Goal: Information Seeking & Learning: Learn about a topic

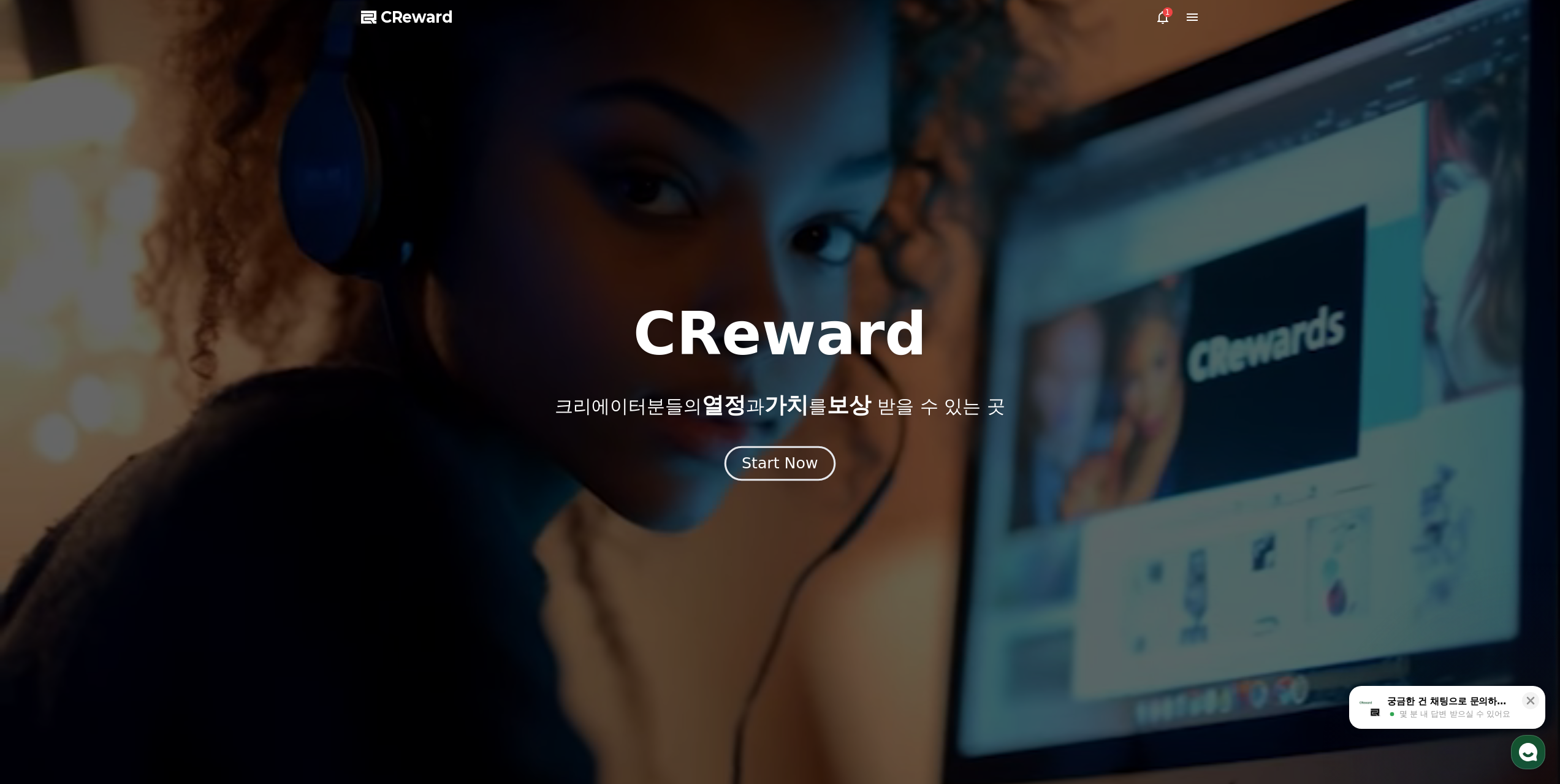
click at [799, 473] on div "Start Now" at bounding box center [779, 464] width 76 height 21
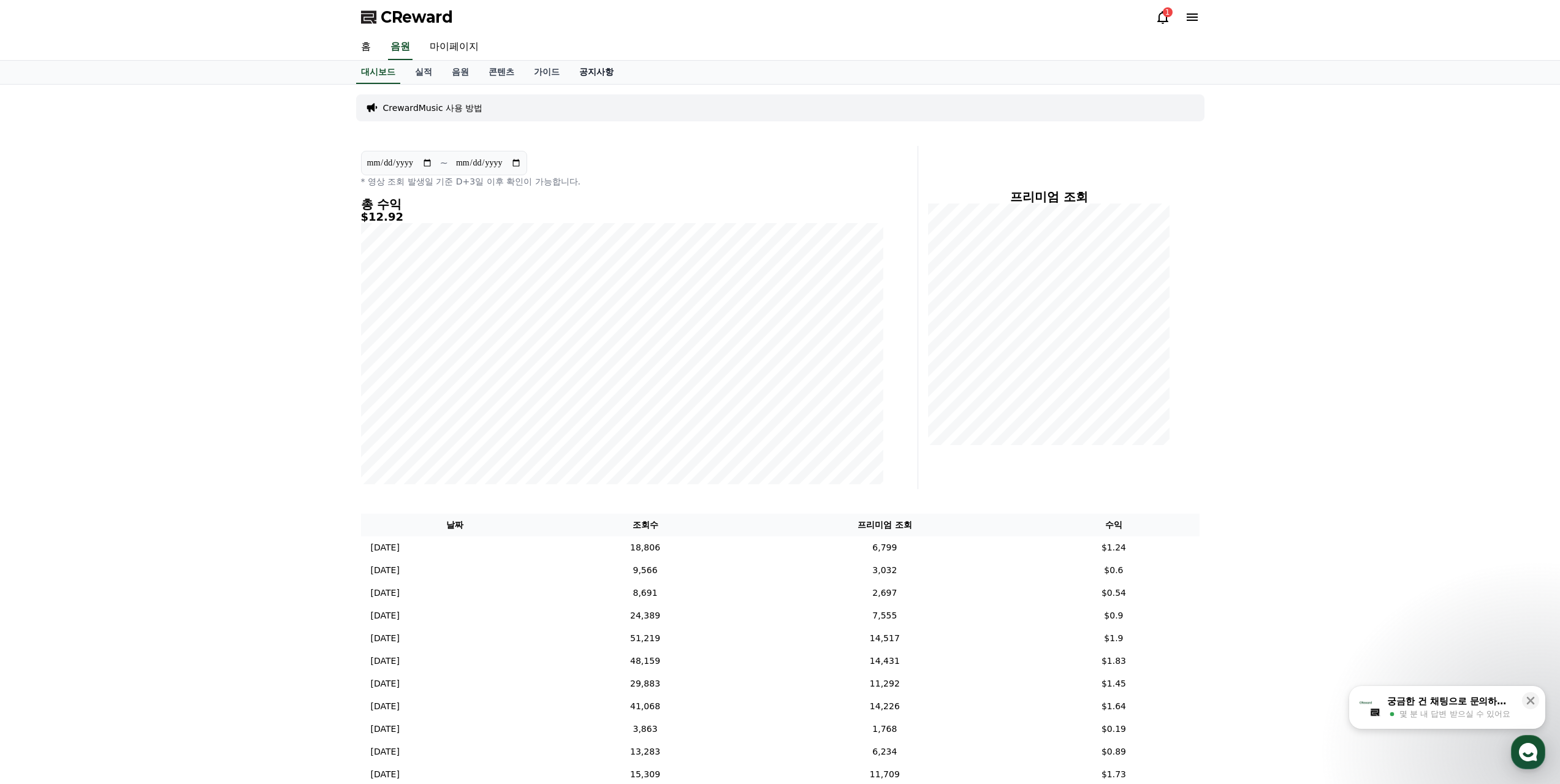
click at [592, 72] on link "공지사항" at bounding box center [596, 72] width 54 height 23
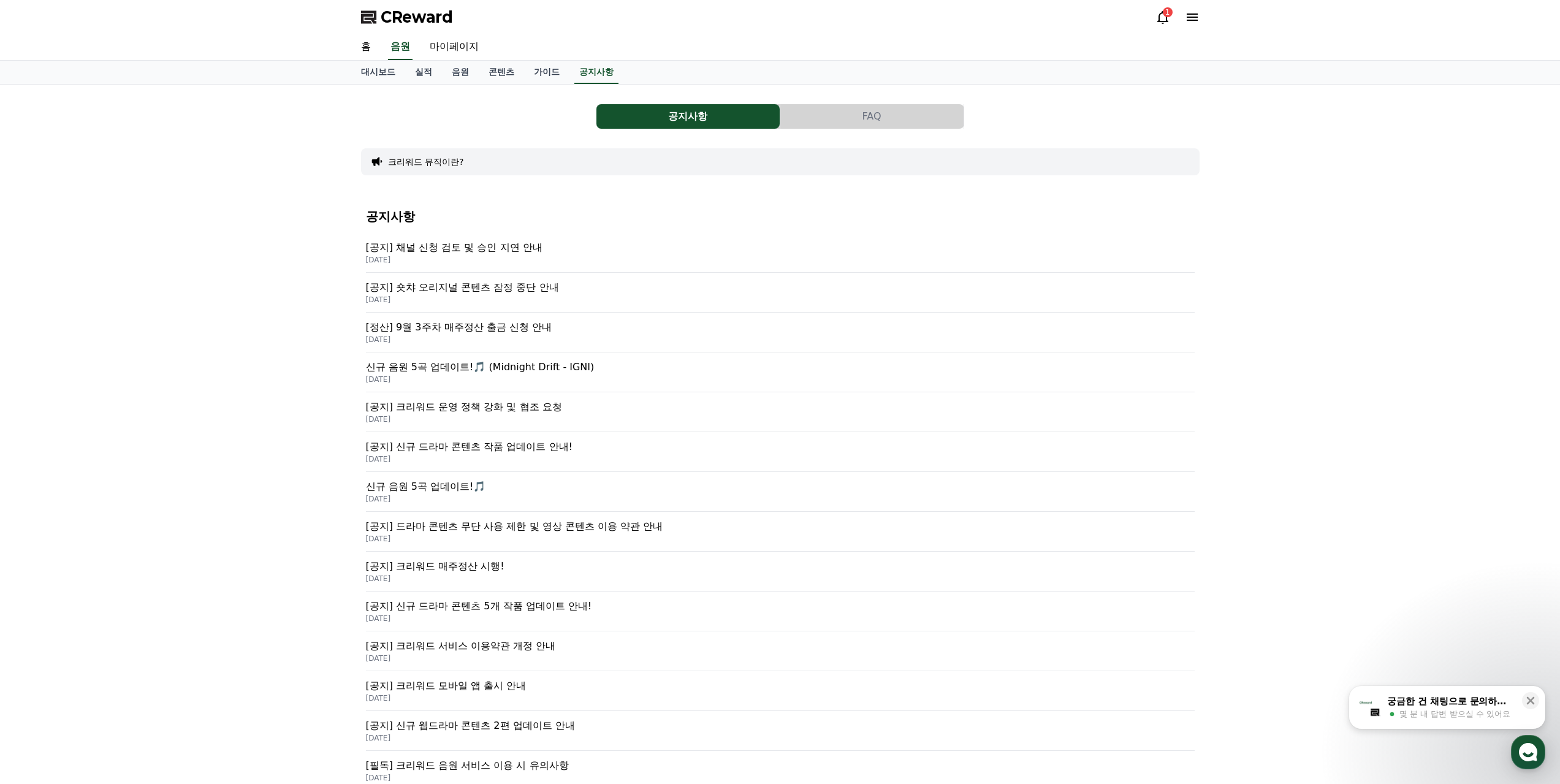
click at [494, 406] on p "[공지] 크리워드 운영 정책 강화 및 협조 요청" at bounding box center [781, 407] width 829 height 15
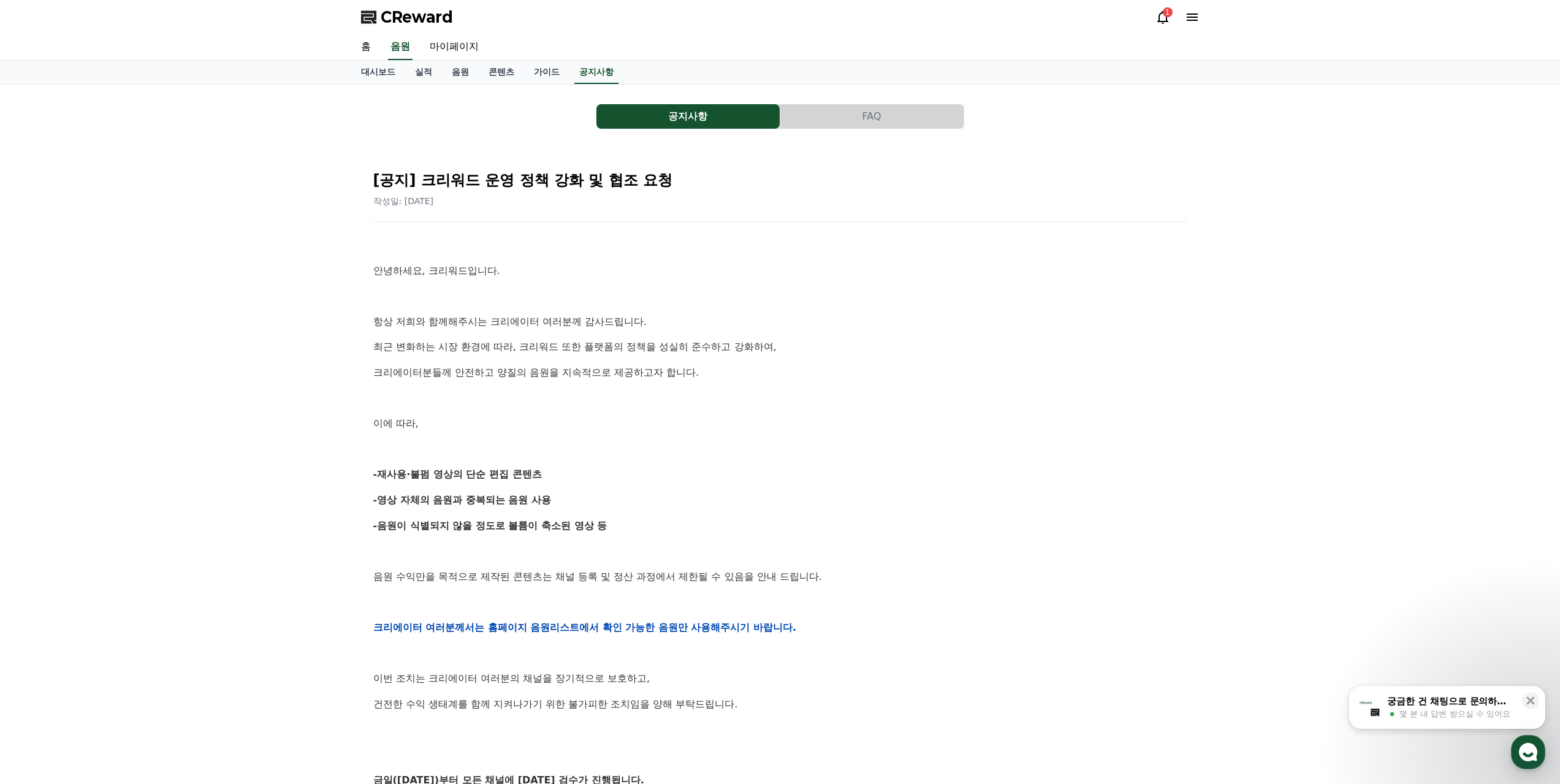
click at [762, 363] on div "안녕하세요, 크리워드입니다. 항상 저희와 함께해주시는 크리에이터 여러분께 감사드립니다. 최근 변화하는 시장 환경에 따라, 크리워드 또한 플랫폼…" at bounding box center [780, 627] width 814 height 781
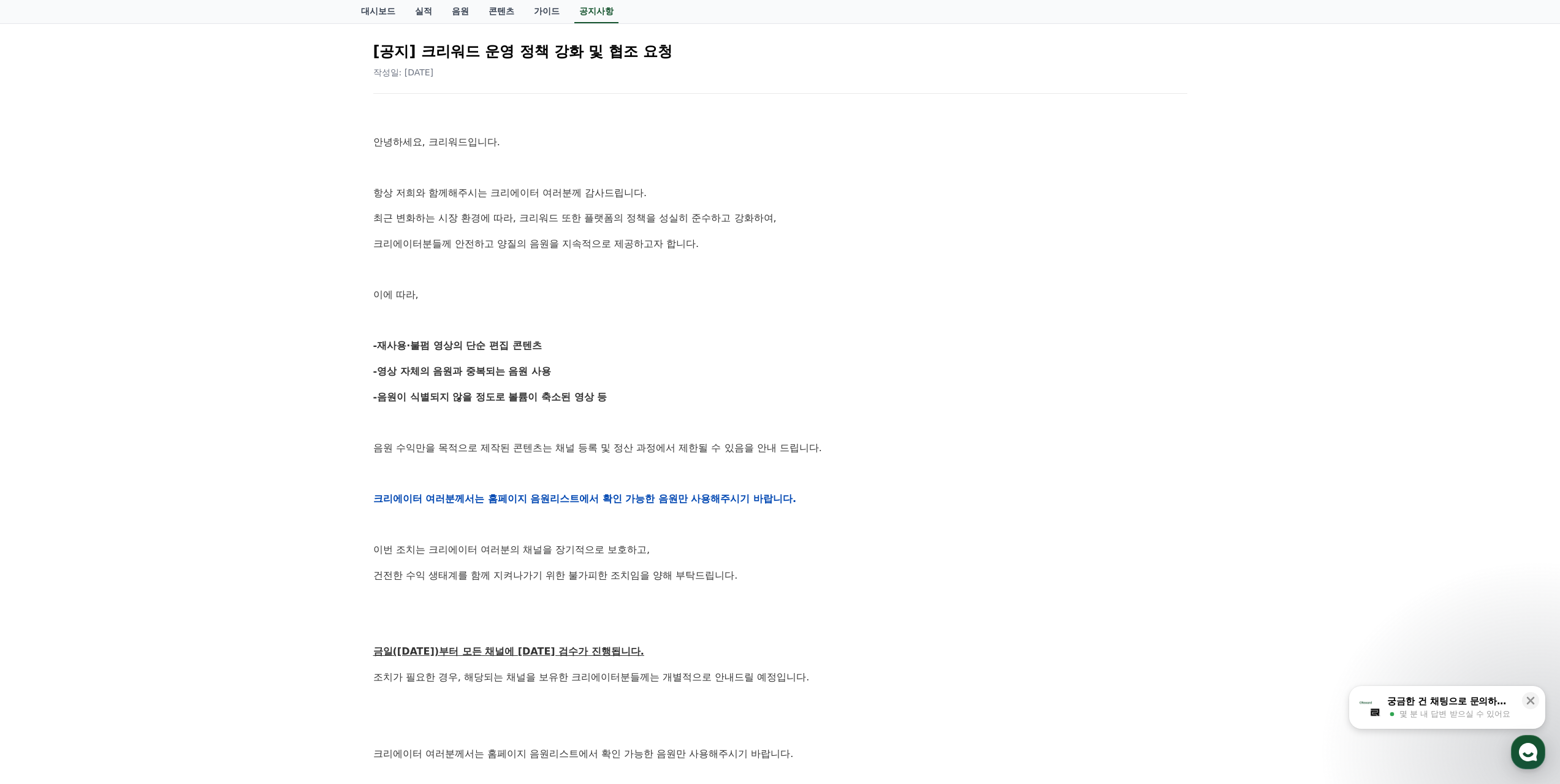
scroll to position [184, 0]
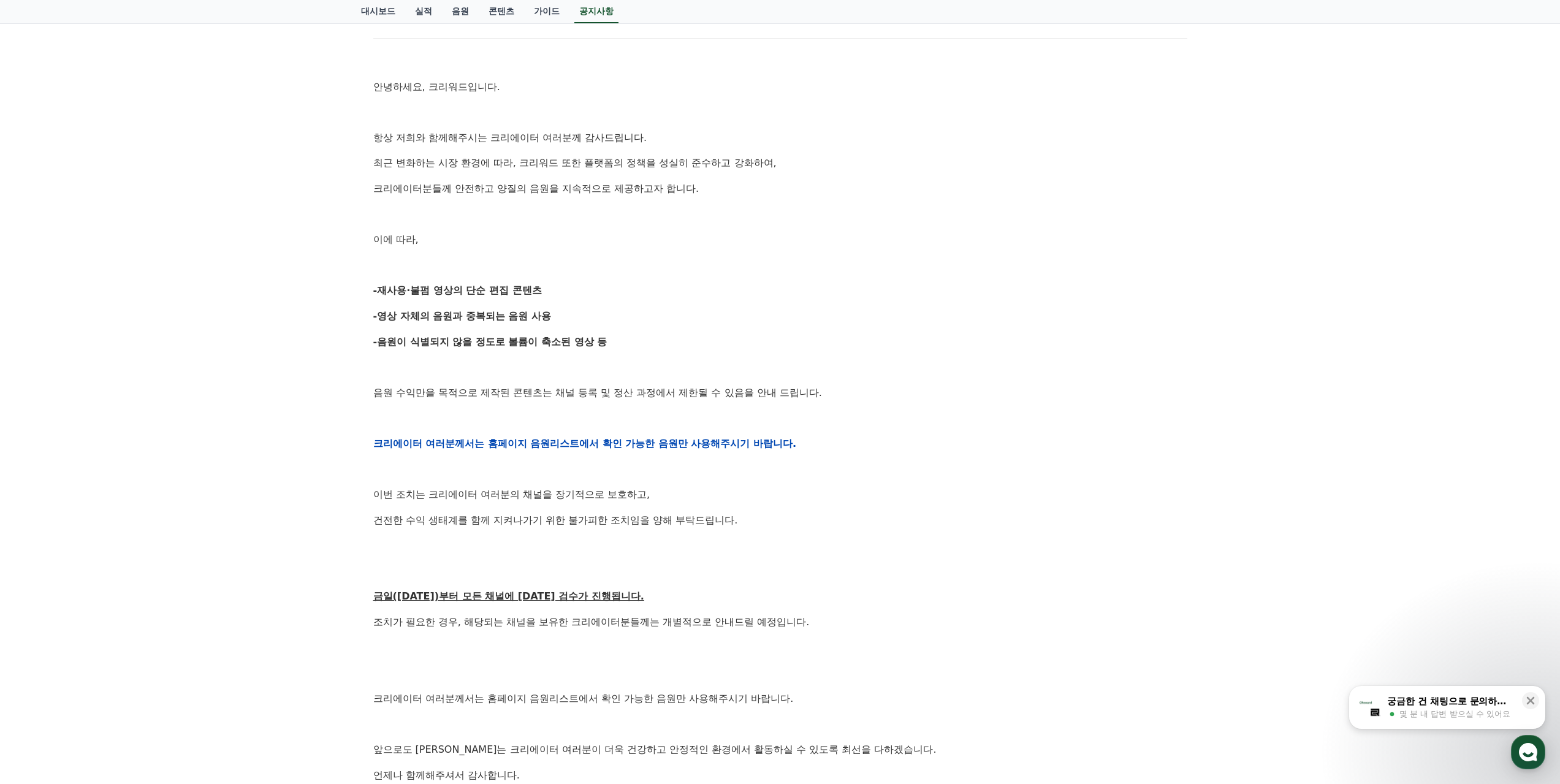
click at [784, 300] on div "안녕하세요, 크리워드입니다. 항상 저희와 함께해주시는 크리에이터 여러분께 감사드립니다. 최근 변화하는 시장 환경에 따라, 크리워드 또한 플랫폼…" at bounding box center [780, 444] width 814 height 781
click at [790, 290] on p "-재사용·불펌 영상의 단순 편집 콘텐츠" at bounding box center [780, 290] width 814 height 16
click at [790, 283] on p "-재사용·불펌 영상의 단순 편집 콘텐츠" at bounding box center [780, 290] width 814 height 16
click at [787, 276] on div "안녕하세요, 크리워드입니다. 항상 저희와 함께해주시는 크리에이터 여러분께 감사드립니다. 최근 변화하는 시장 환경에 따라, 크리워드 또한 플랫폼…" at bounding box center [780, 444] width 814 height 781
click at [786, 276] on div "안녕하세요, 크리워드입니다. 항상 저희와 함께해주시는 크리에이터 여러분께 감사드립니다. 최근 변화하는 시장 환경에 따라, 크리워드 또한 플랫폼…" at bounding box center [780, 444] width 814 height 781
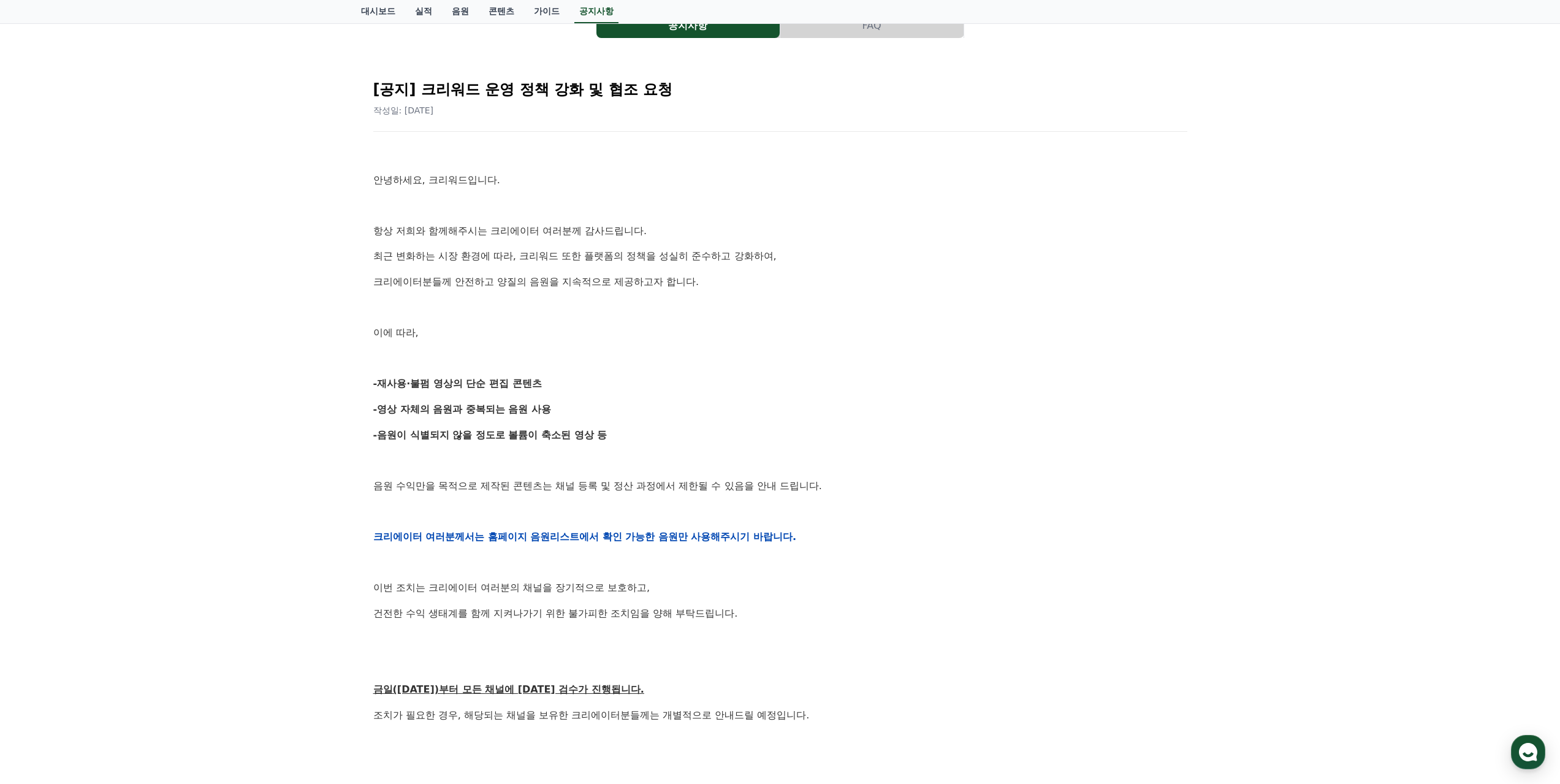
scroll to position [0, 0]
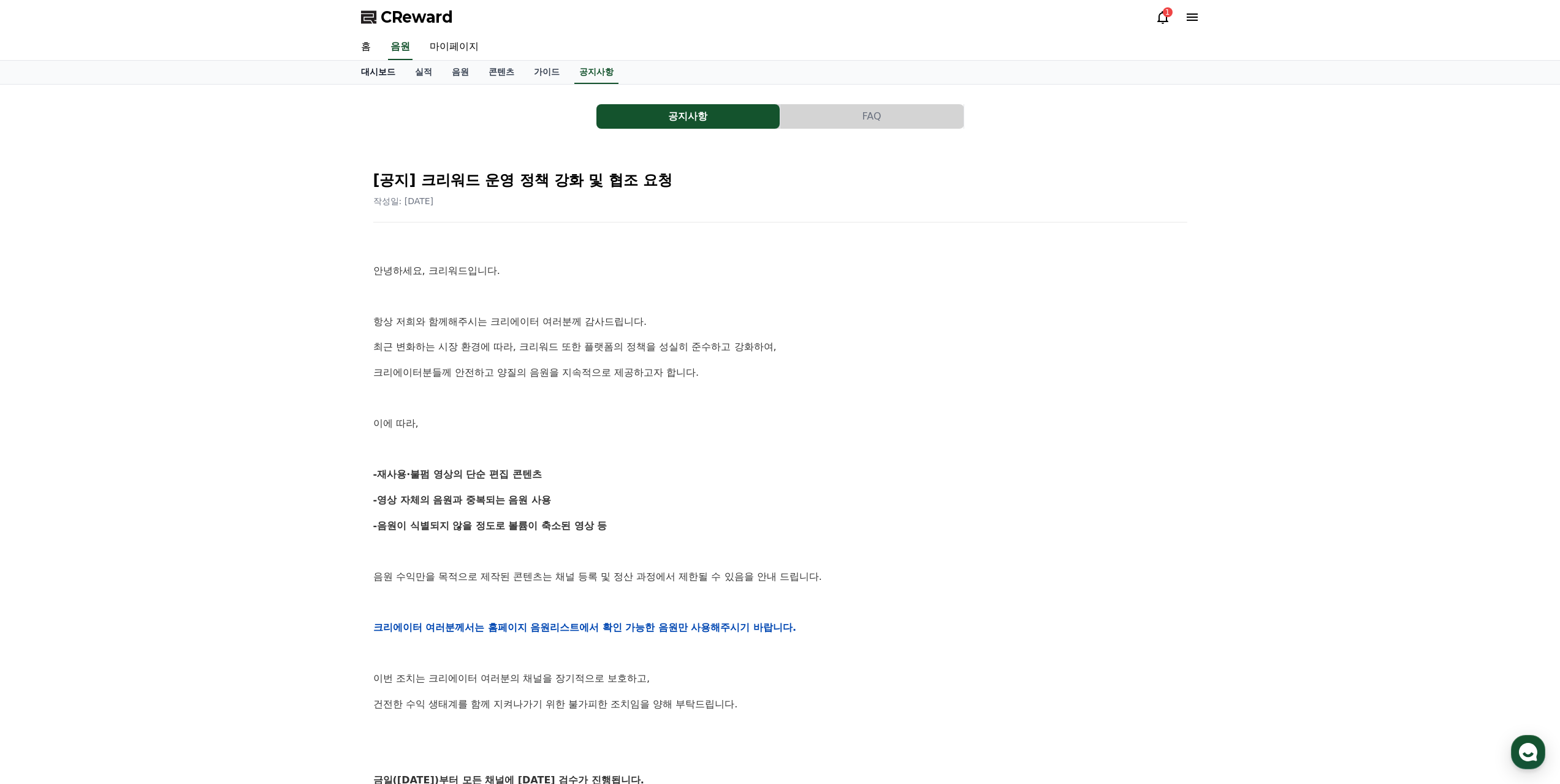
click at [375, 79] on link "대시보드" at bounding box center [377, 72] width 54 height 23
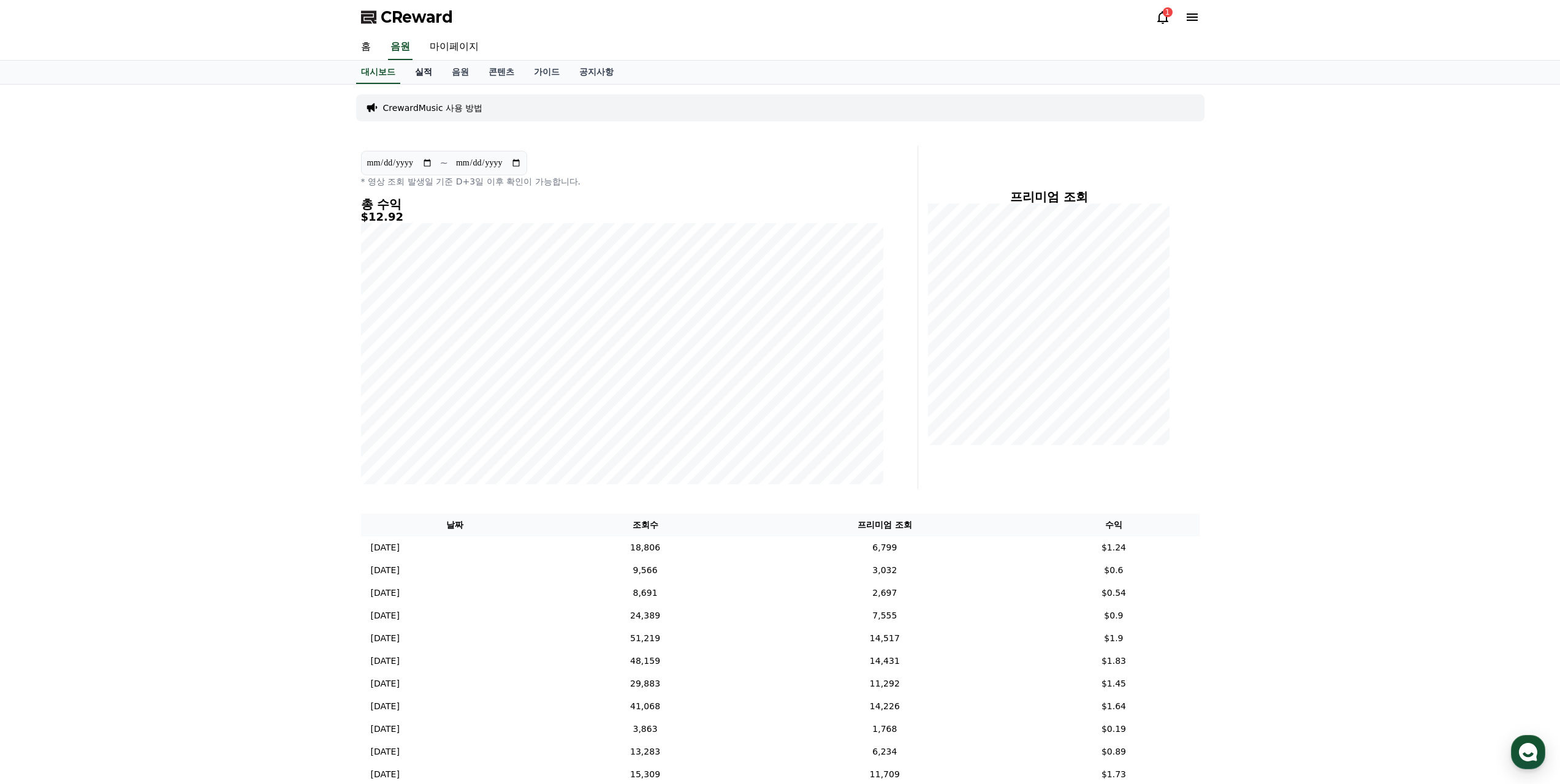
click at [433, 72] on link "실적" at bounding box center [423, 72] width 37 height 23
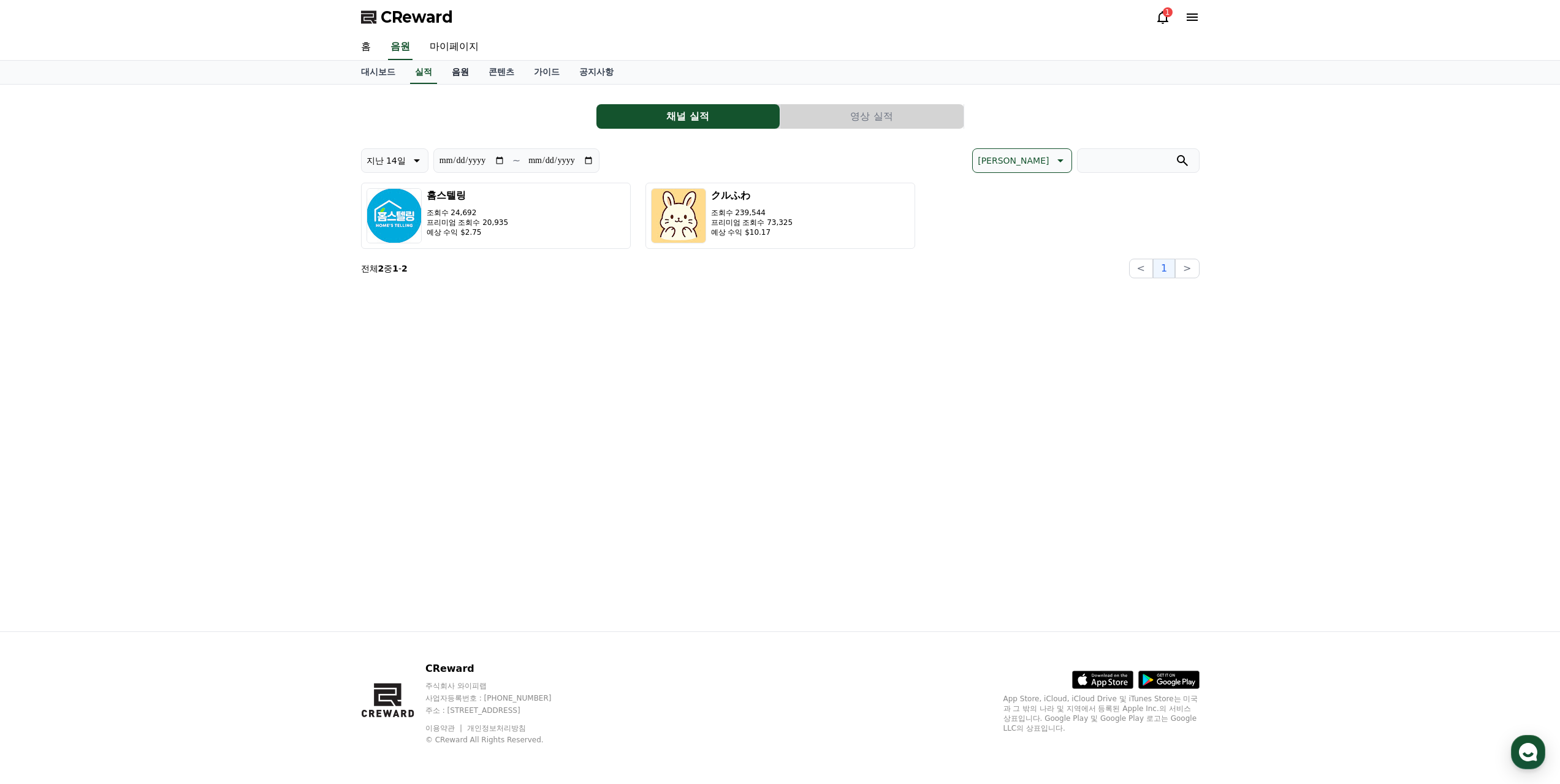
click at [451, 70] on link "음원" at bounding box center [460, 72] width 37 height 23
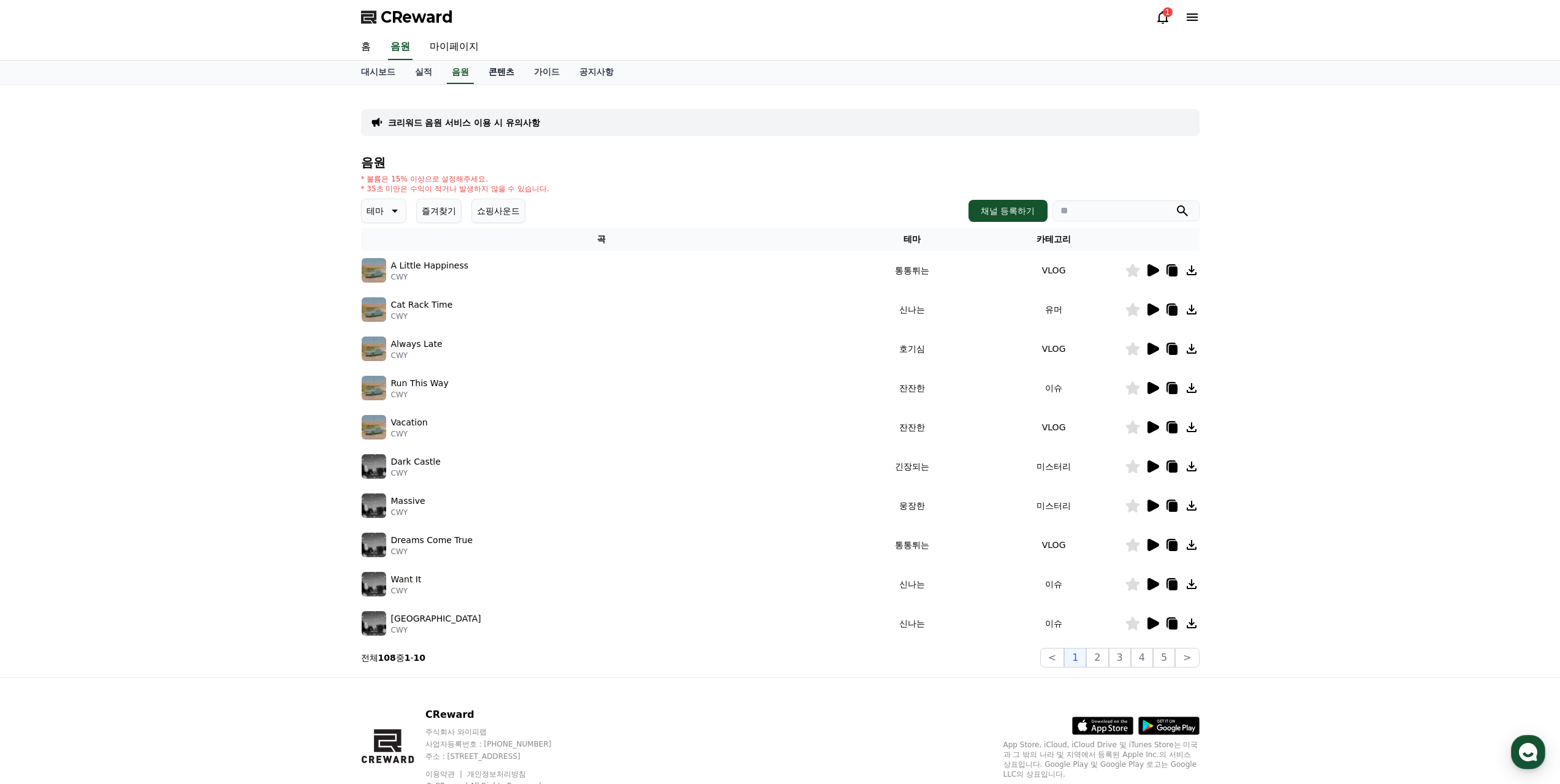
click at [500, 72] on link "콘텐츠" at bounding box center [501, 72] width 45 height 23
click at [453, 72] on link "음원" at bounding box center [460, 72] width 37 height 23
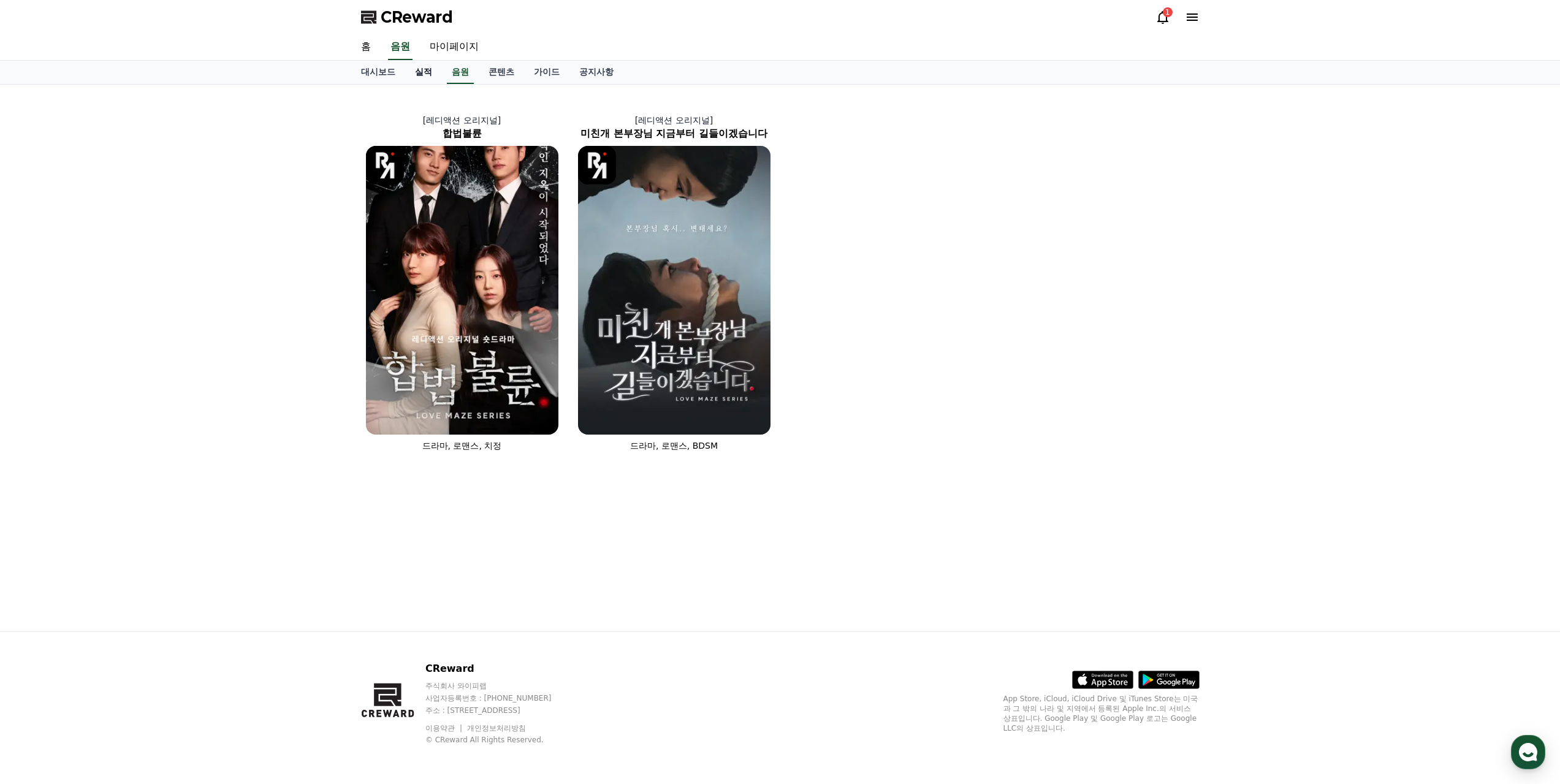
click at [421, 72] on link "실적" at bounding box center [423, 72] width 37 height 23
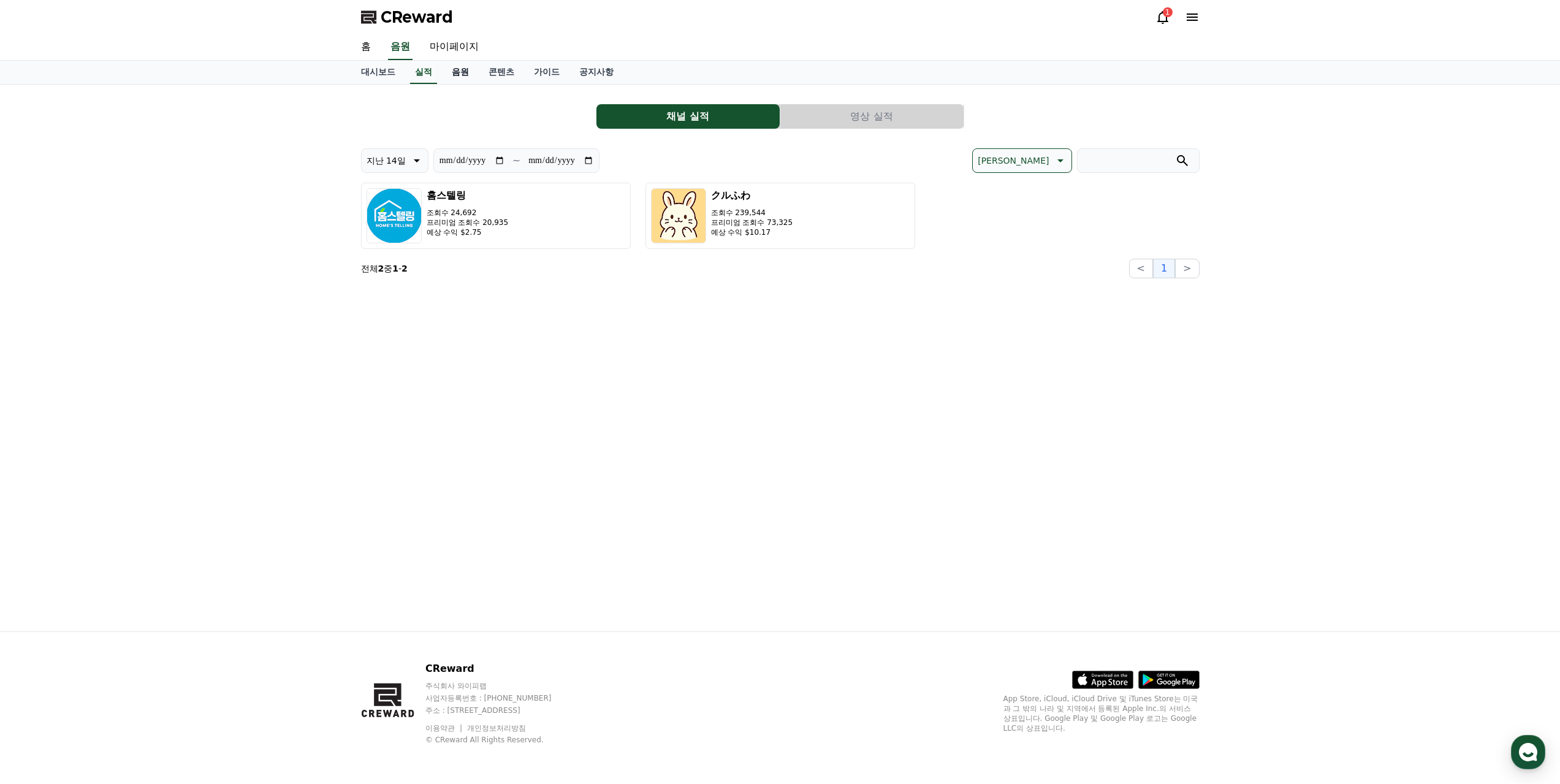
click at [448, 81] on link "음원" at bounding box center [460, 72] width 37 height 23
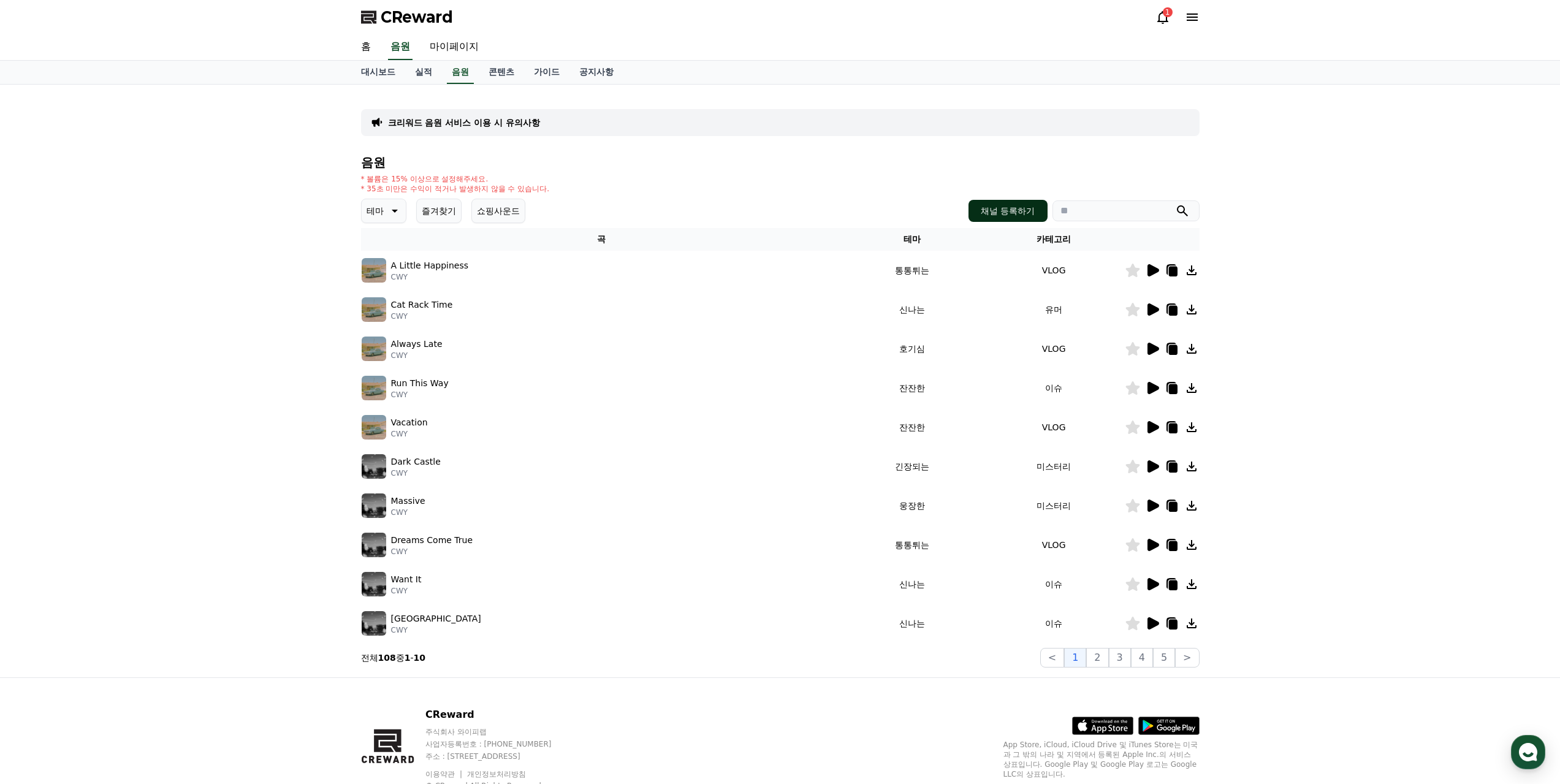
click at [981, 213] on button "채널 등록하기" at bounding box center [1008, 211] width 79 height 22
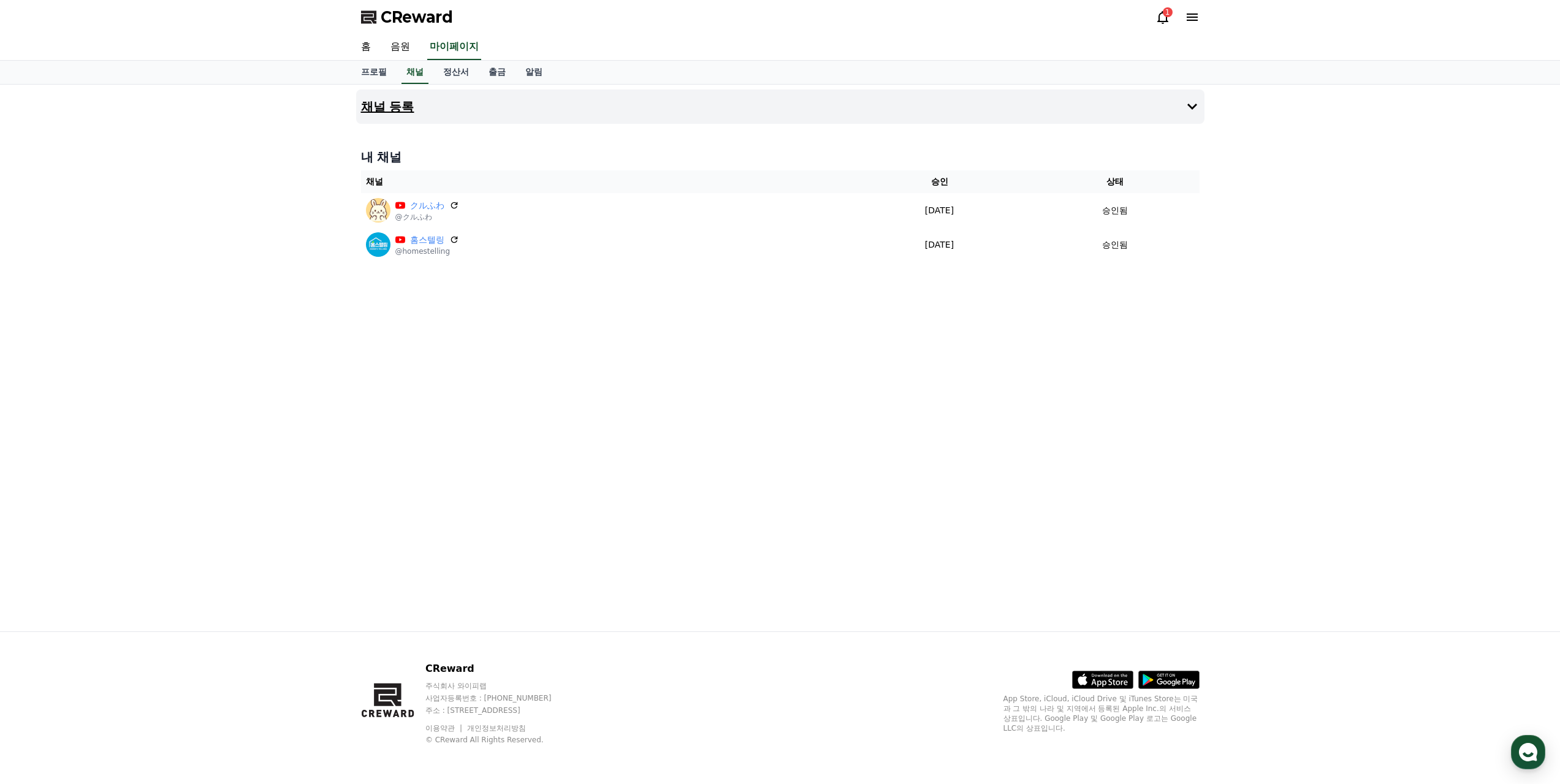
click at [1196, 113] on icon at bounding box center [1192, 107] width 15 height 15
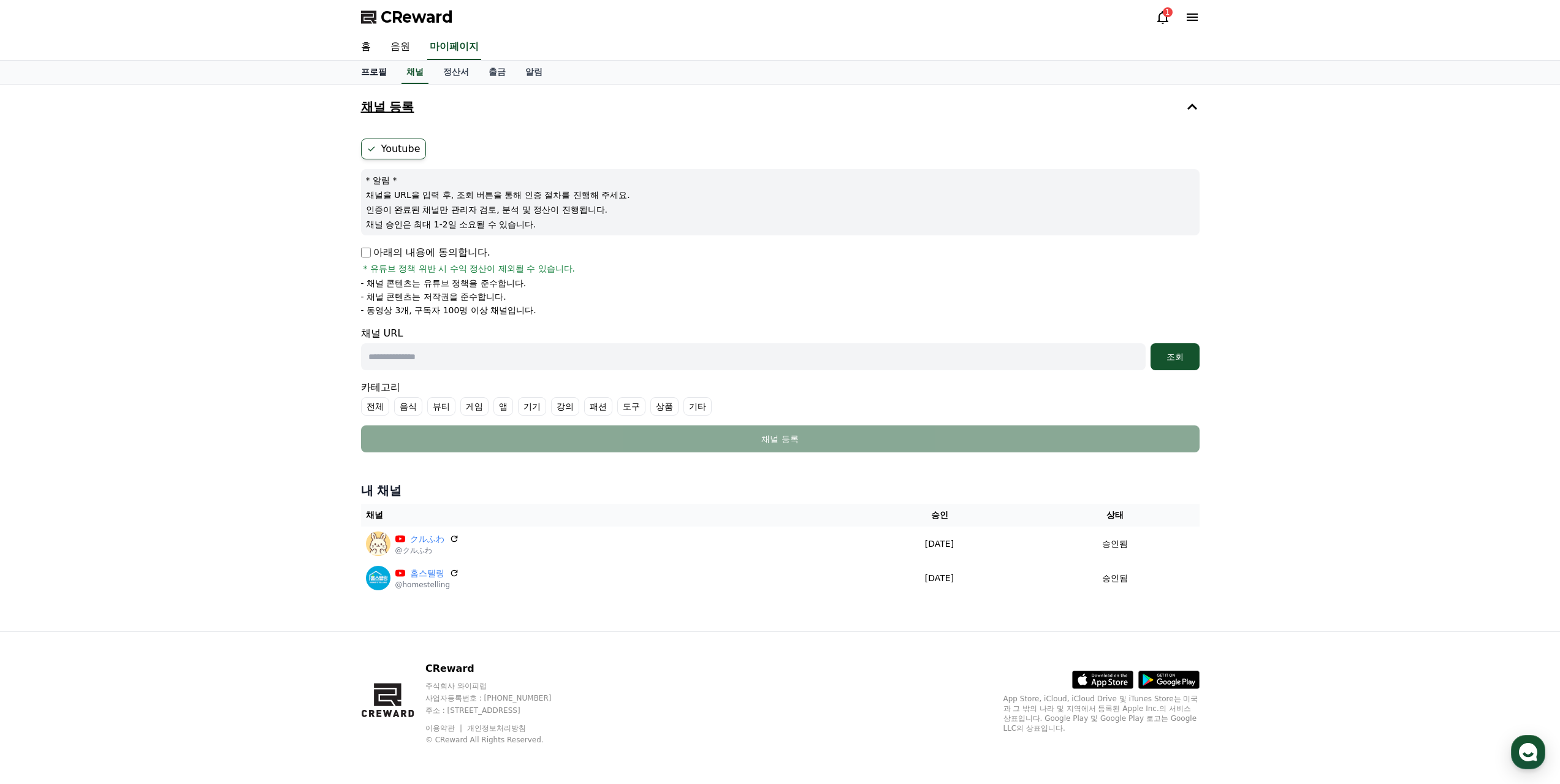
click at [371, 71] on link "프로필" at bounding box center [373, 72] width 45 height 23
select select "**********"
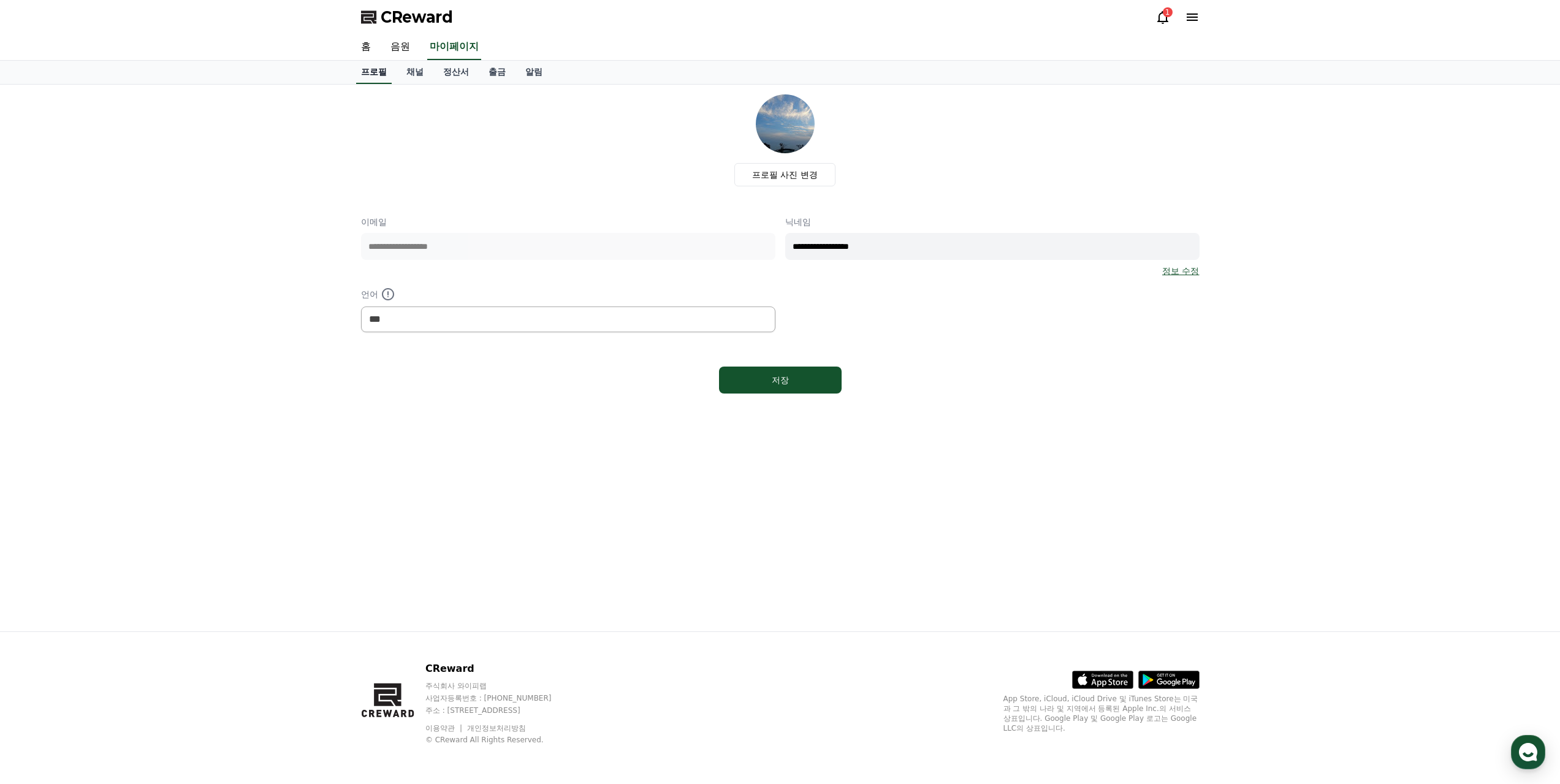
click at [380, 76] on link "프로필" at bounding box center [373, 72] width 36 height 23
click at [454, 67] on link "정산서" at bounding box center [455, 72] width 45 height 23
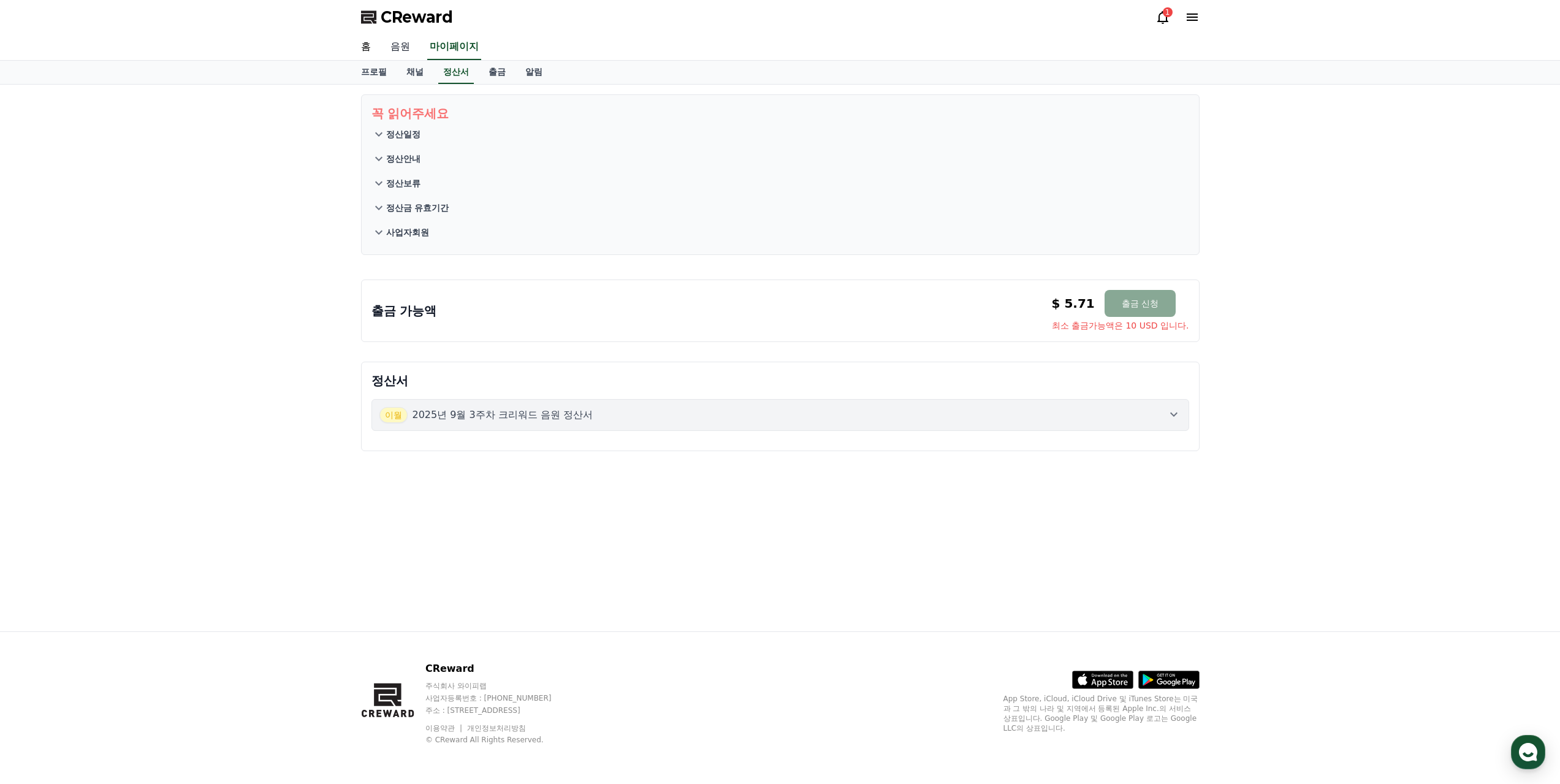
click at [402, 45] on link "음원" at bounding box center [400, 47] width 39 height 26
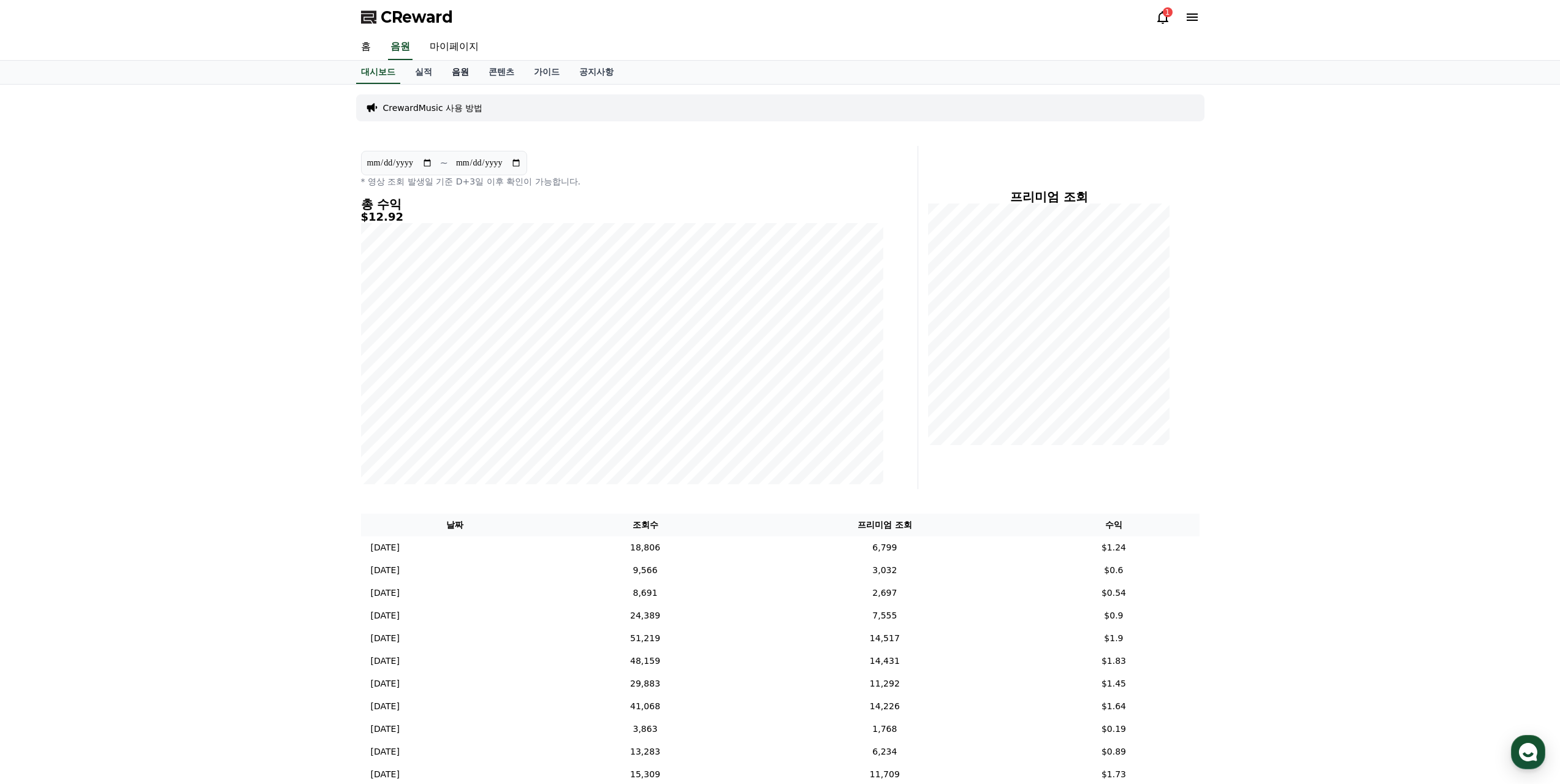
click at [448, 73] on link "음원" at bounding box center [460, 72] width 37 height 23
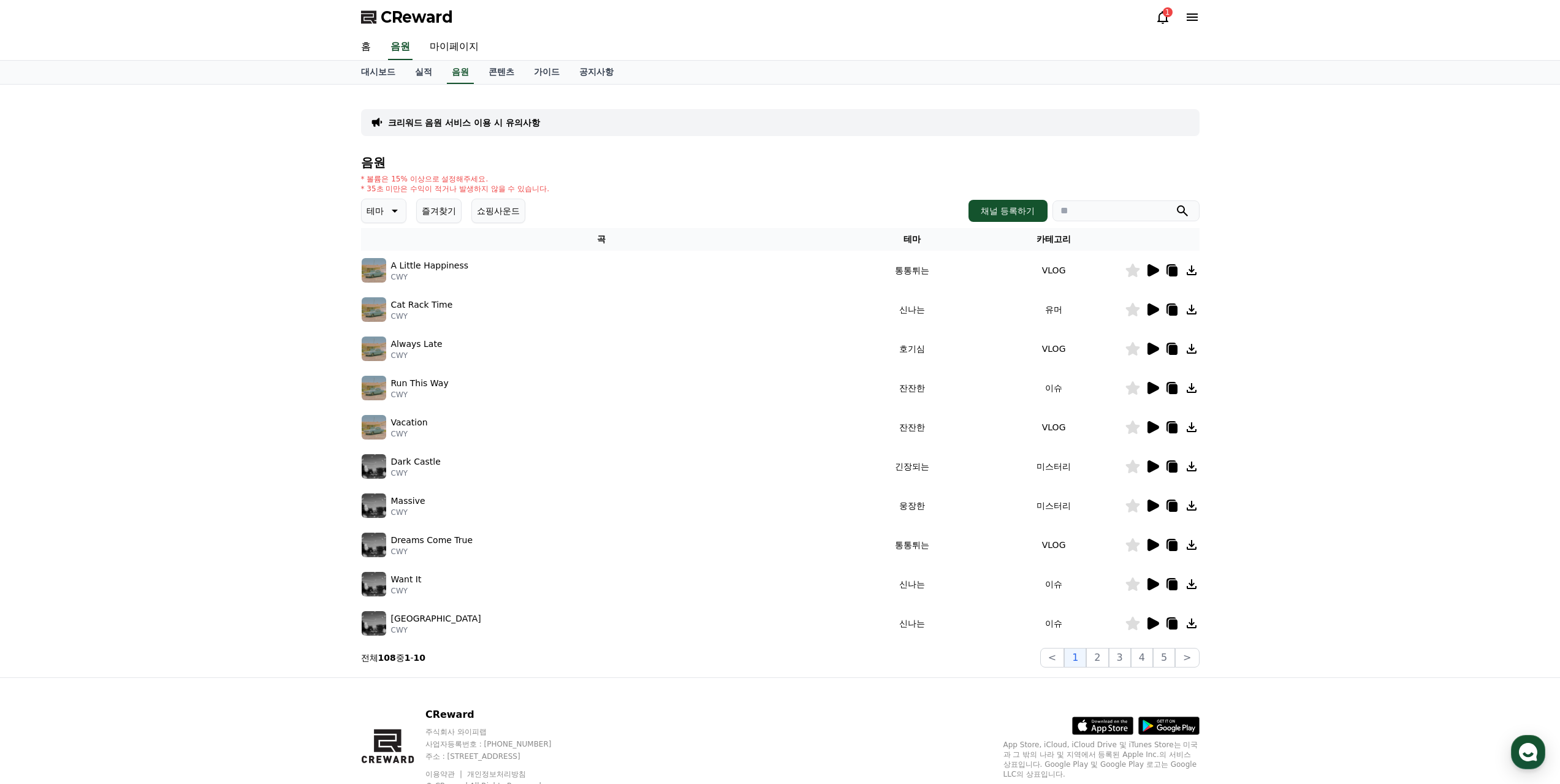
click at [592, 171] on div "음원 * 볼륨은 15% 이상으로 설정해주세요. * 35초 미만은 수익이 적거나 발생하지 않을 수 있습니다. 테마 즐겨찾기 쇼핑사운드 채널 등록…" at bounding box center [781, 411] width 838 height 512
click at [430, 212] on button "즐겨찾기" at bounding box center [439, 210] width 45 height 24
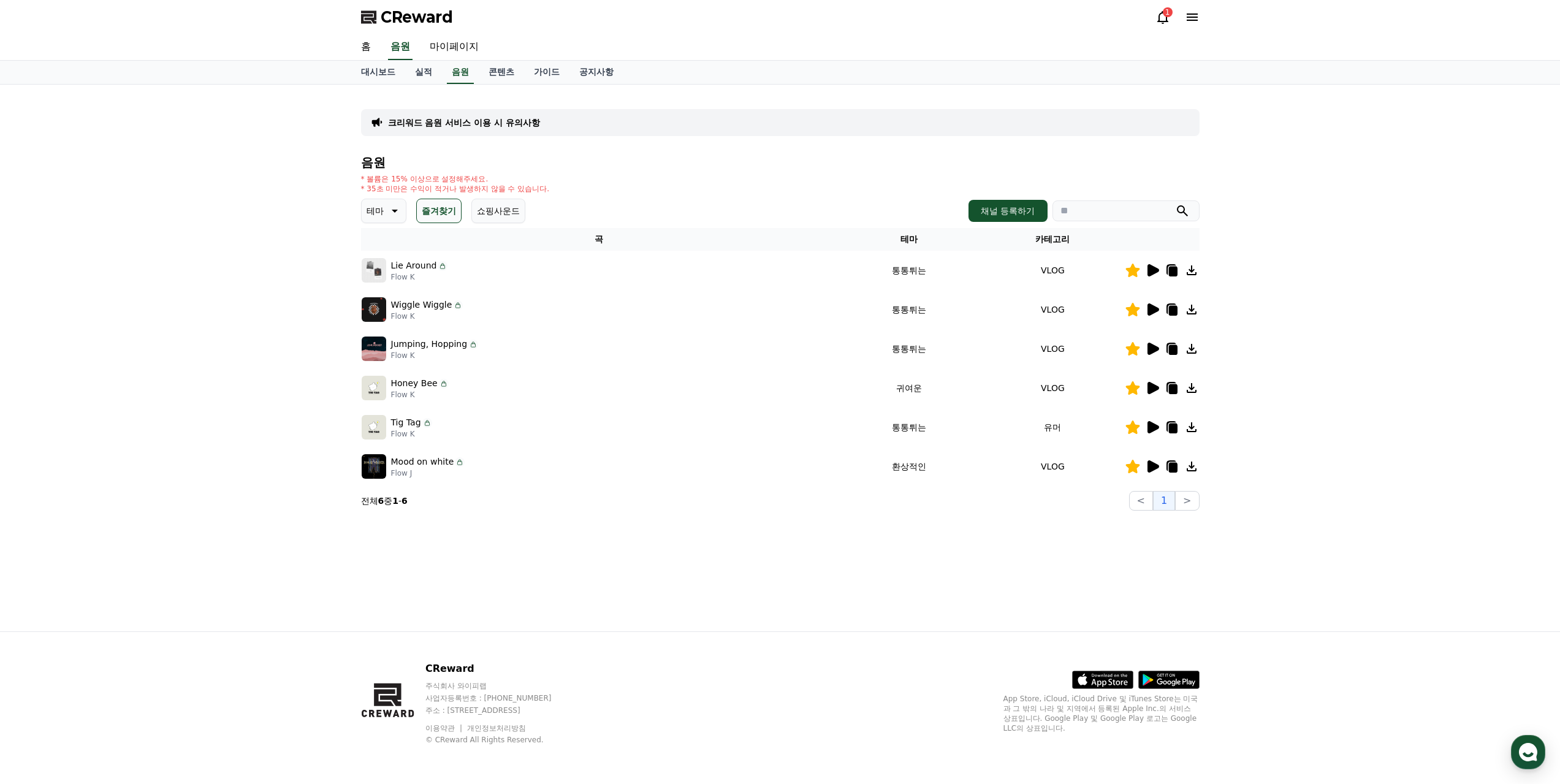
click at [637, 203] on div "테마 즐겨찾기 쇼핑사운드 채널 등록하기" at bounding box center [781, 210] width 838 height 24
click at [685, 193] on div "* 볼륨은 15% 이상으로 설정해주세요. * 35초 미만은 수익이 적거나 발생하지 않을 수 있습니다." at bounding box center [781, 184] width 838 height 19
click at [685, 192] on div "* 볼륨은 15% 이상으로 설정해주세요. * 35초 미만은 수익이 적거나 발생하지 않을 수 있습니다." at bounding box center [781, 184] width 838 height 19
